Goal: Task Accomplishment & Management: Manage account settings

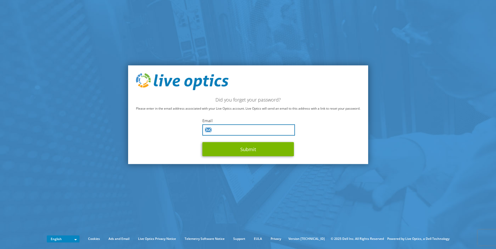
click at [284, 132] on input "text" at bounding box center [248, 130] width 93 height 11
type input "clester@cascinc.com"
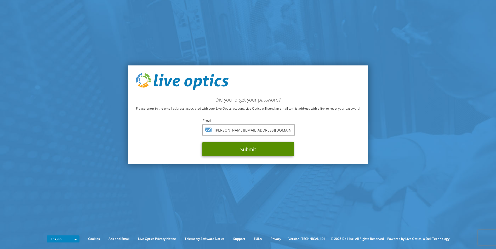
click at [262, 153] on button "Submit" at bounding box center [247, 149] width 91 height 14
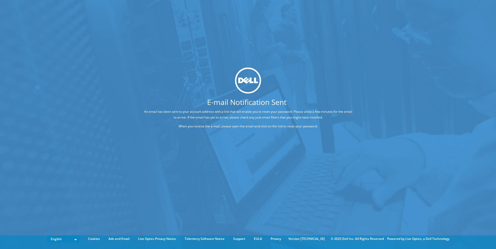
click at [151, 8] on div "E-mail Notification Sent An email has been sent to your account address with a …" at bounding box center [248, 117] width 496 height 234
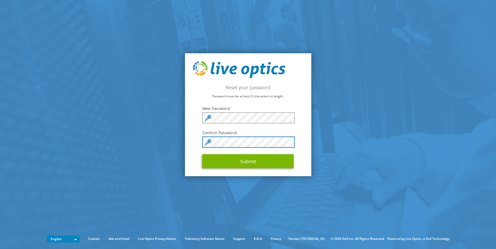
click at [202, 154] on button "Submit" at bounding box center [247, 161] width 91 height 14
